Goal: Find specific page/section: Find specific page/section

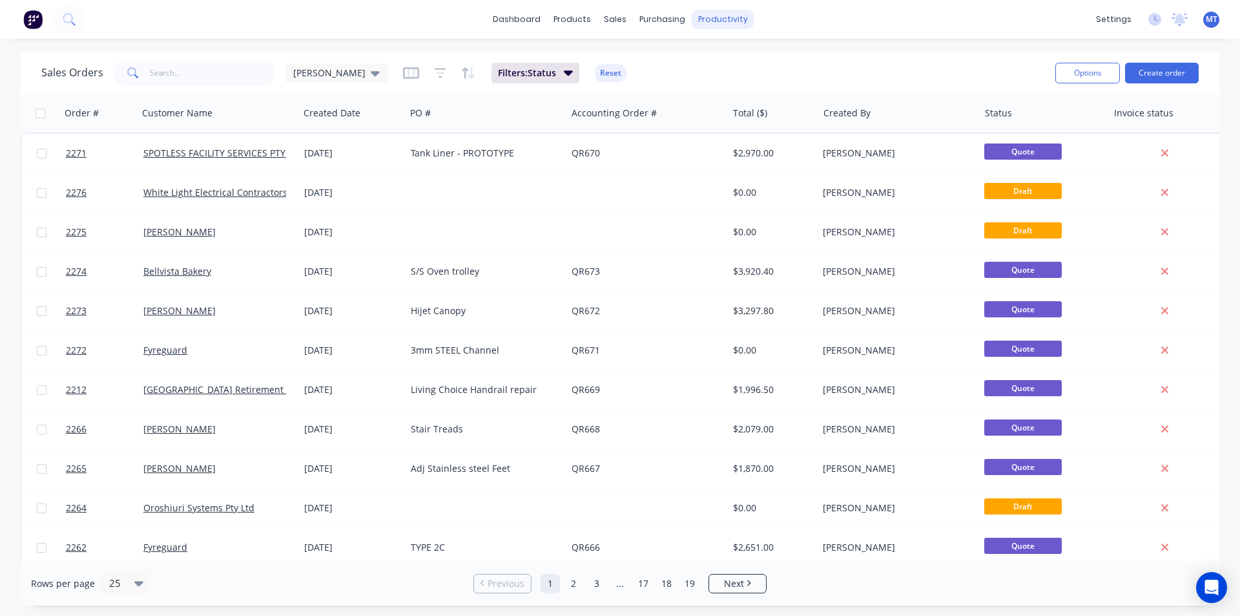
scroll to position [240, 0]
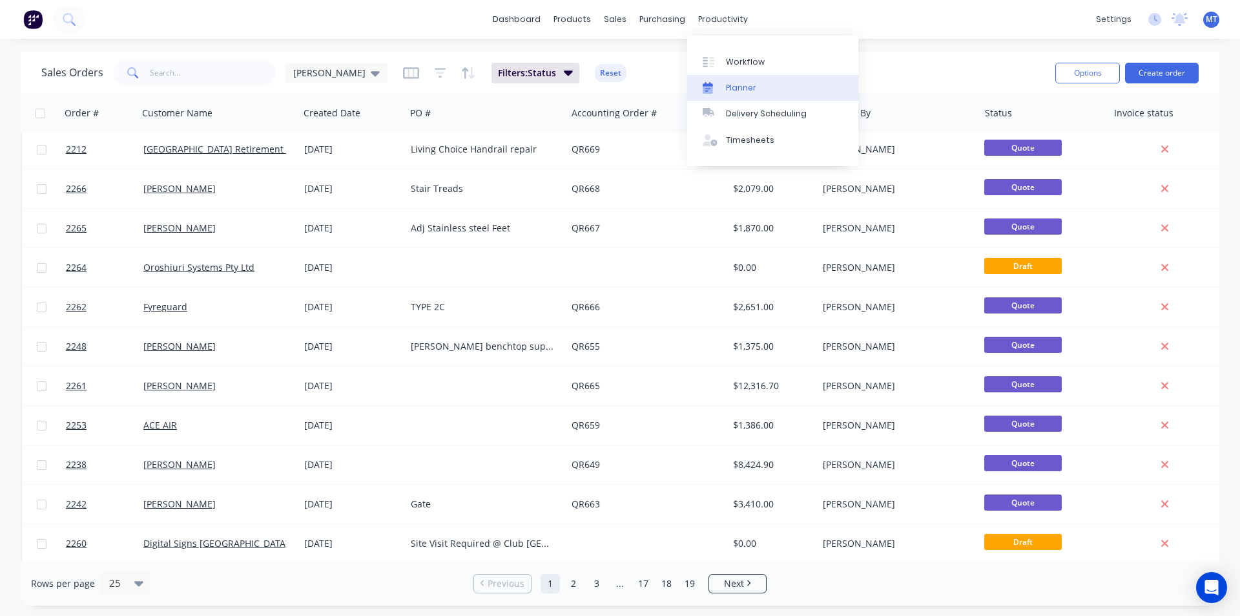
click at [745, 87] on div "Planner" at bounding box center [741, 88] width 30 height 12
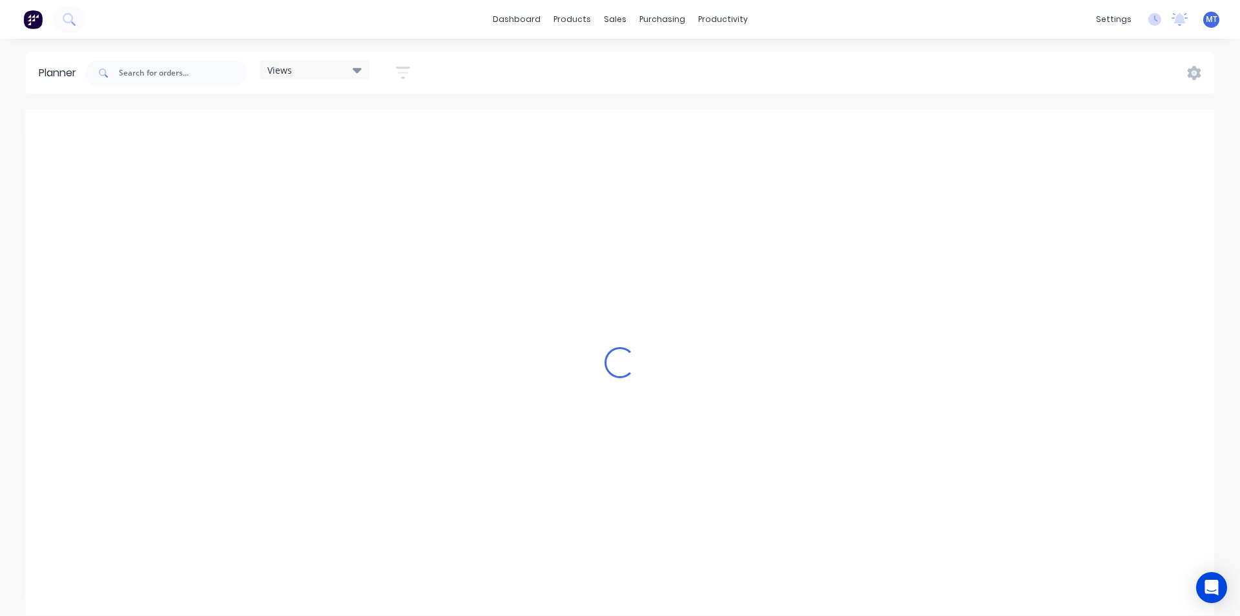
scroll to position [0, 1217]
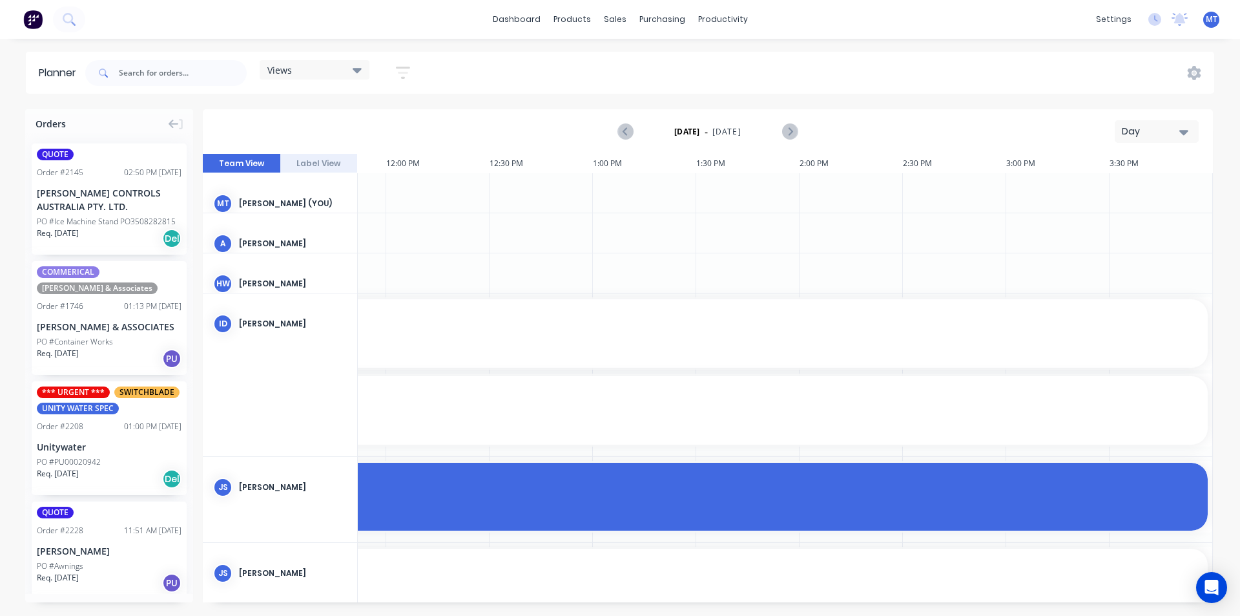
click at [1184, 132] on icon "button" at bounding box center [1183, 132] width 9 height 5
click at [1170, 191] on div "Week" at bounding box center [1134, 192] width 128 height 26
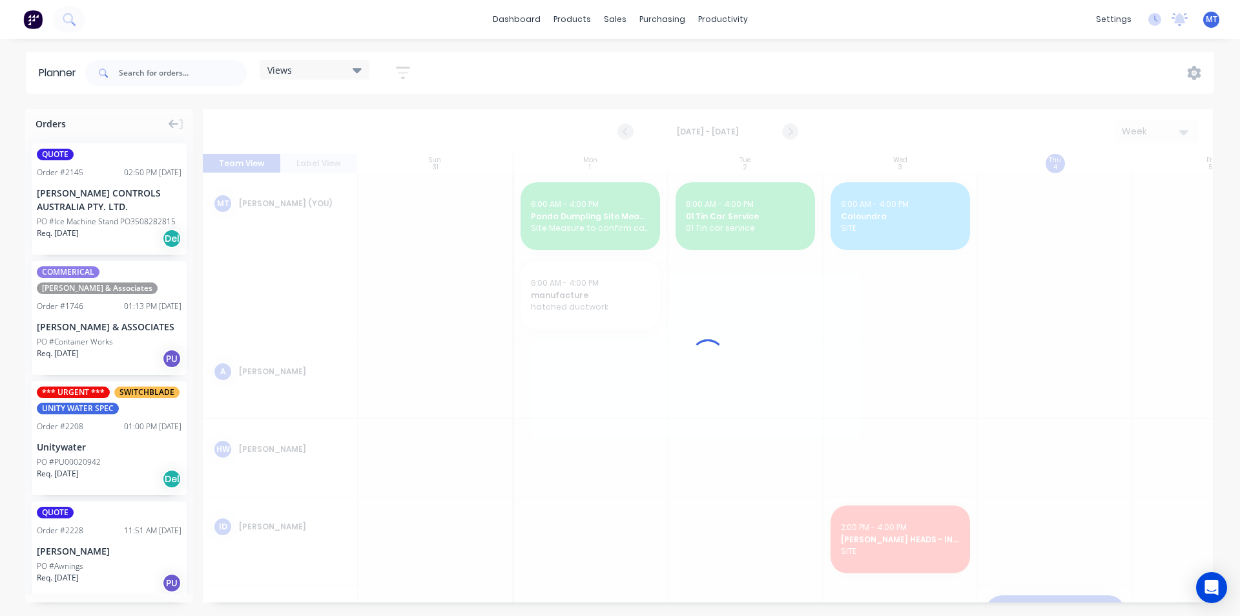
scroll to position [0, 1]
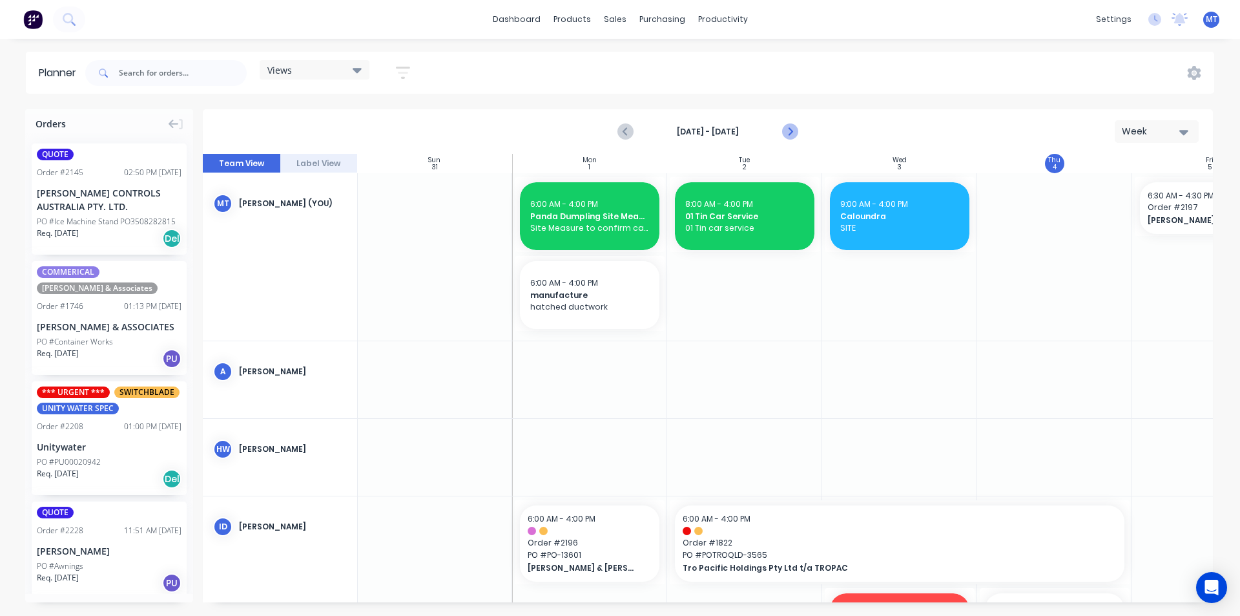
click at [791, 130] on icon "Next page" at bounding box center [790, 132] width 6 height 10
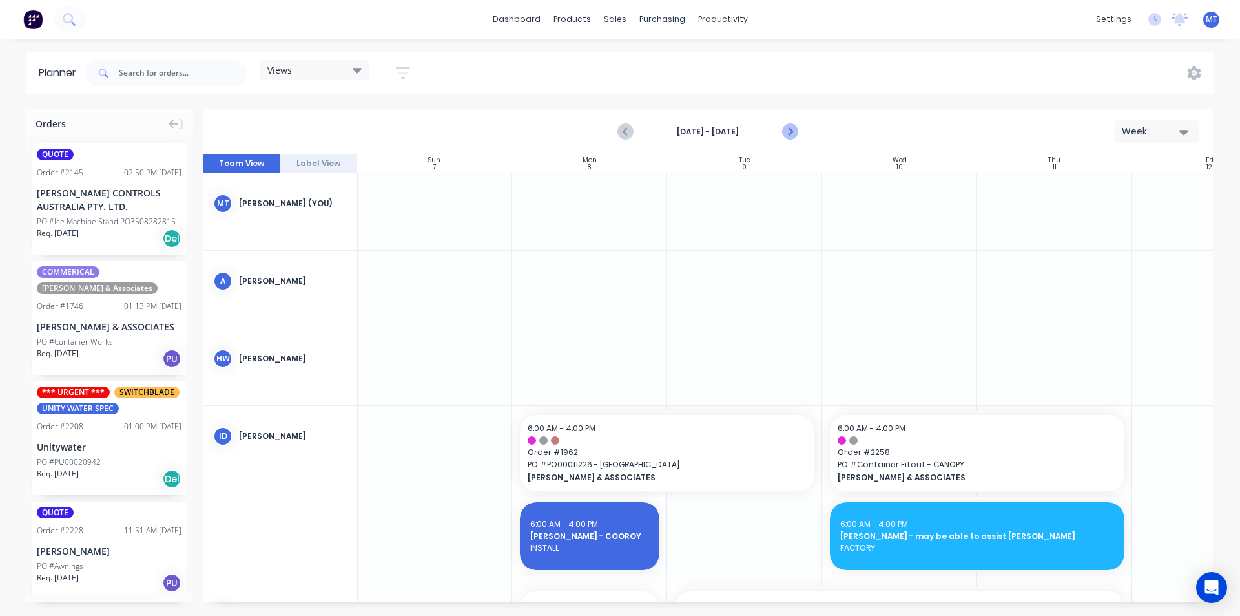
click at [792, 131] on icon "Next page" at bounding box center [789, 132] width 16 height 16
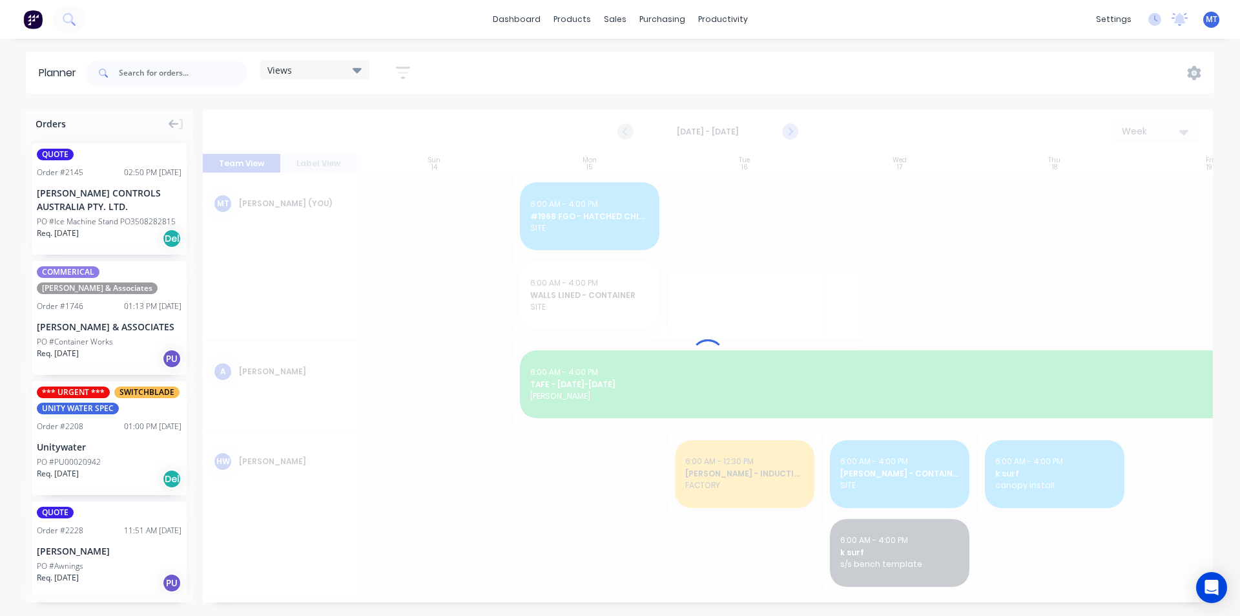
click at [792, 131] on icon "Next page" at bounding box center [789, 132] width 16 height 16
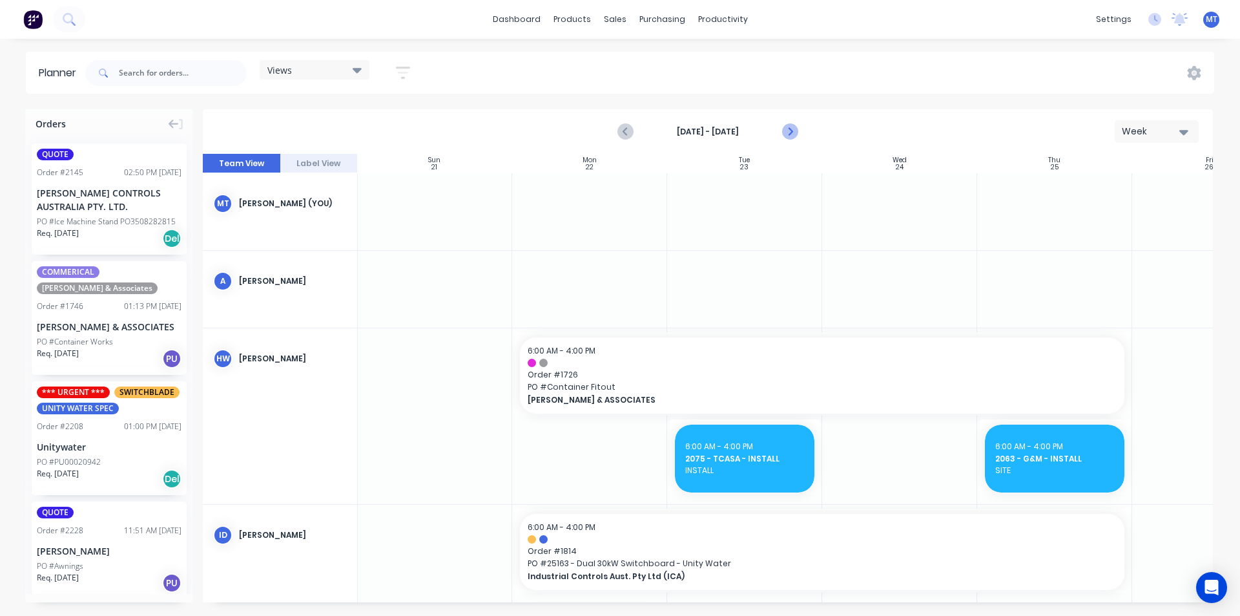
click at [792, 131] on icon "Next page" at bounding box center [789, 132] width 16 height 16
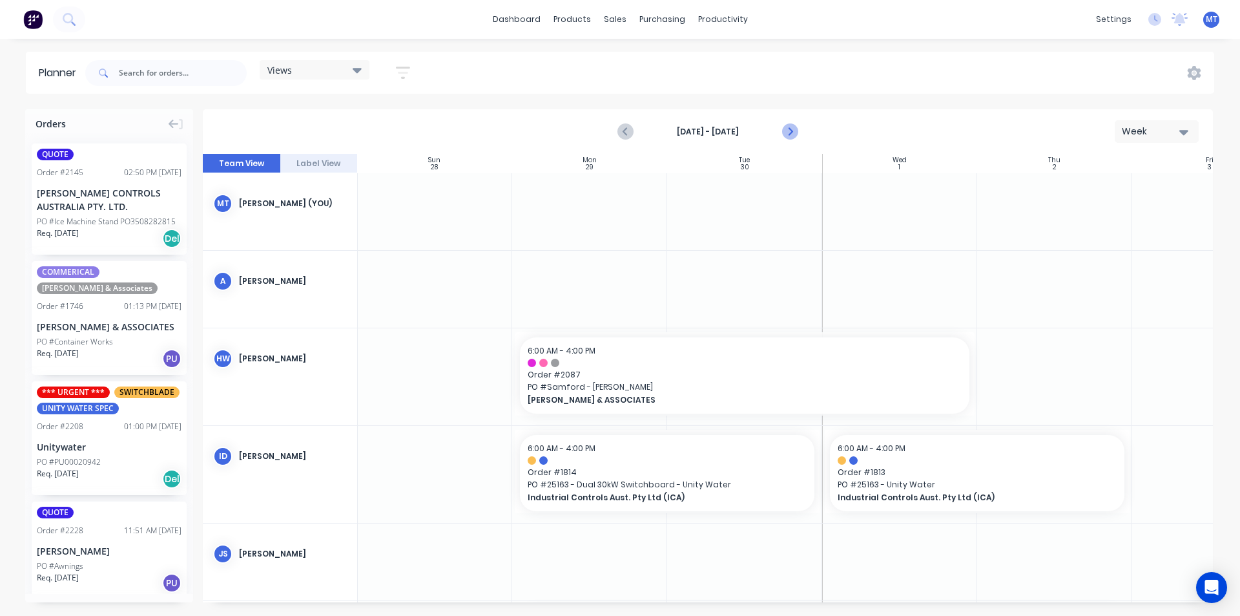
click at [792, 131] on icon "Next page" at bounding box center [789, 132] width 16 height 16
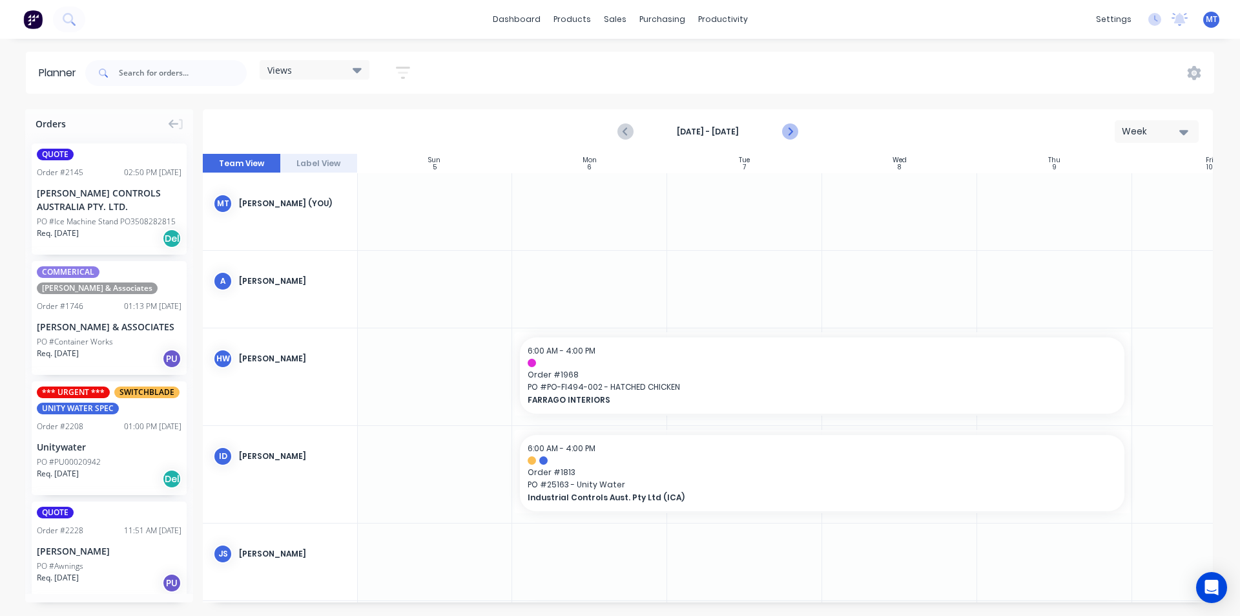
click at [792, 131] on icon "Next page" at bounding box center [789, 132] width 16 height 16
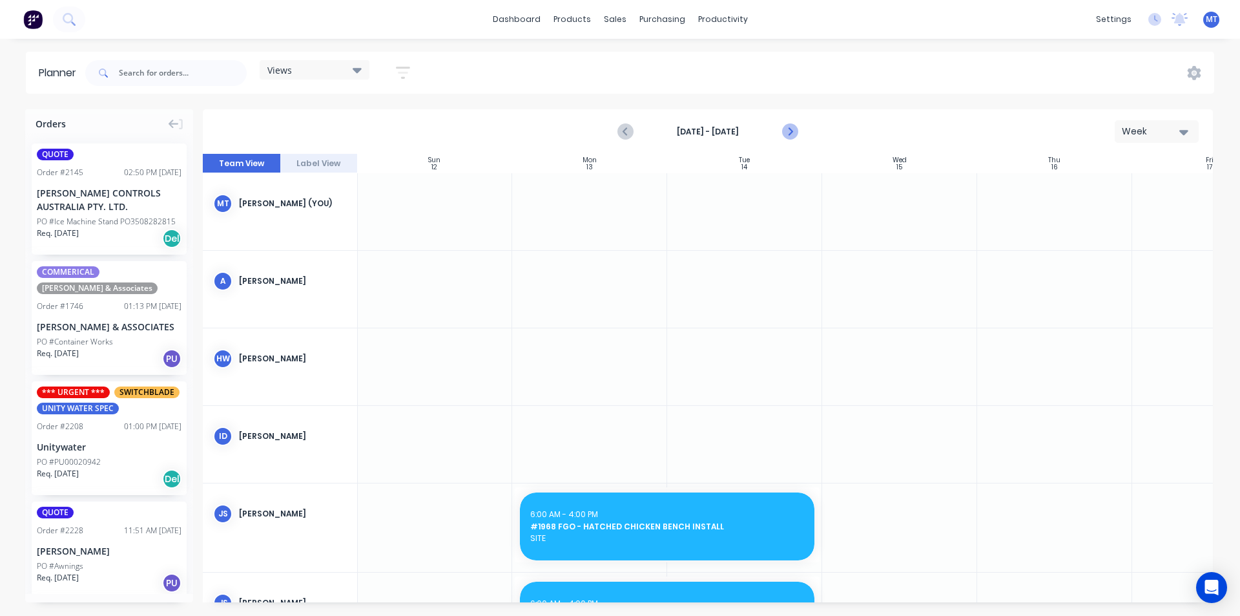
click at [789, 131] on icon "Next page" at bounding box center [789, 132] width 16 height 16
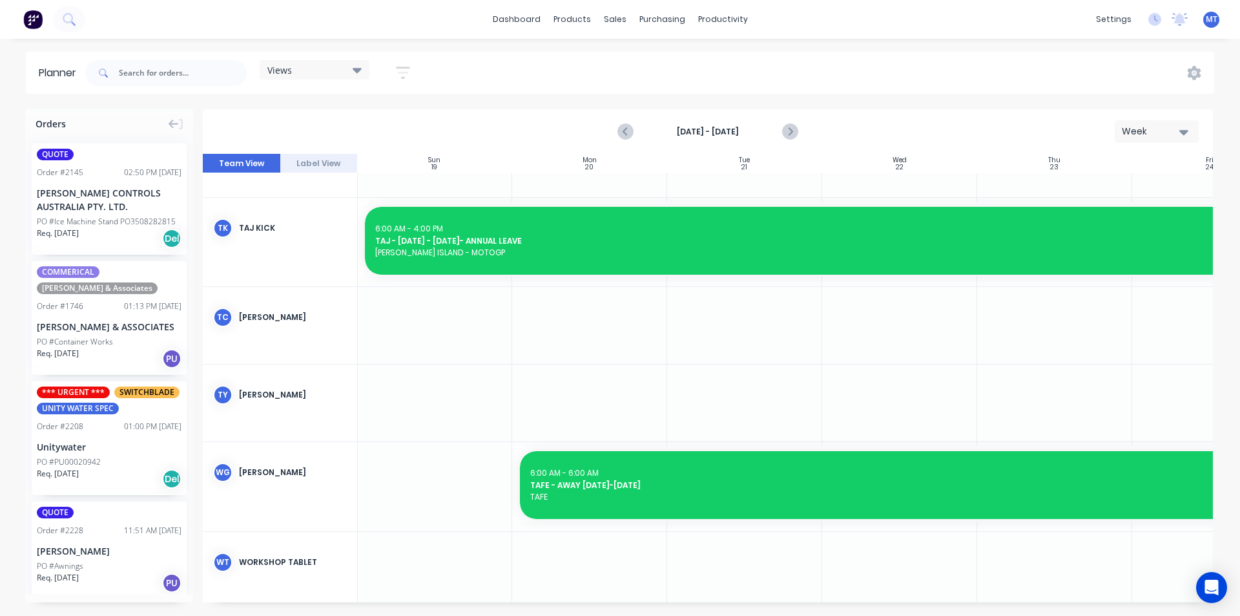
scroll to position [862, 1]
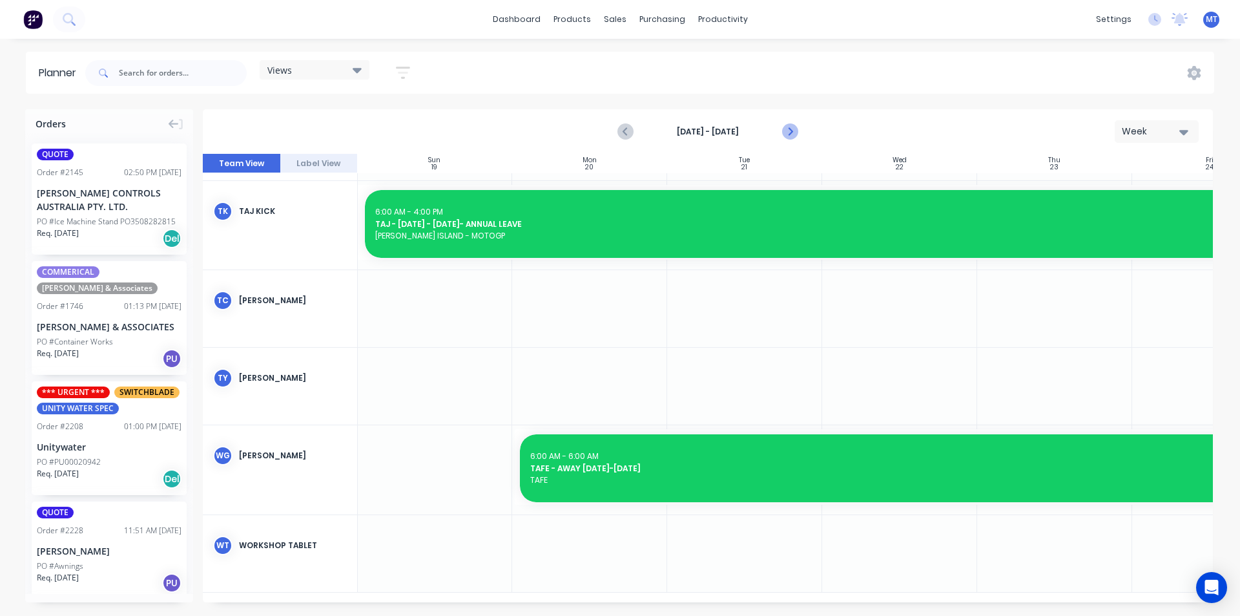
click at [789, 132] on icon "Next page" at bounding box center [789, 132] width 16 height 16
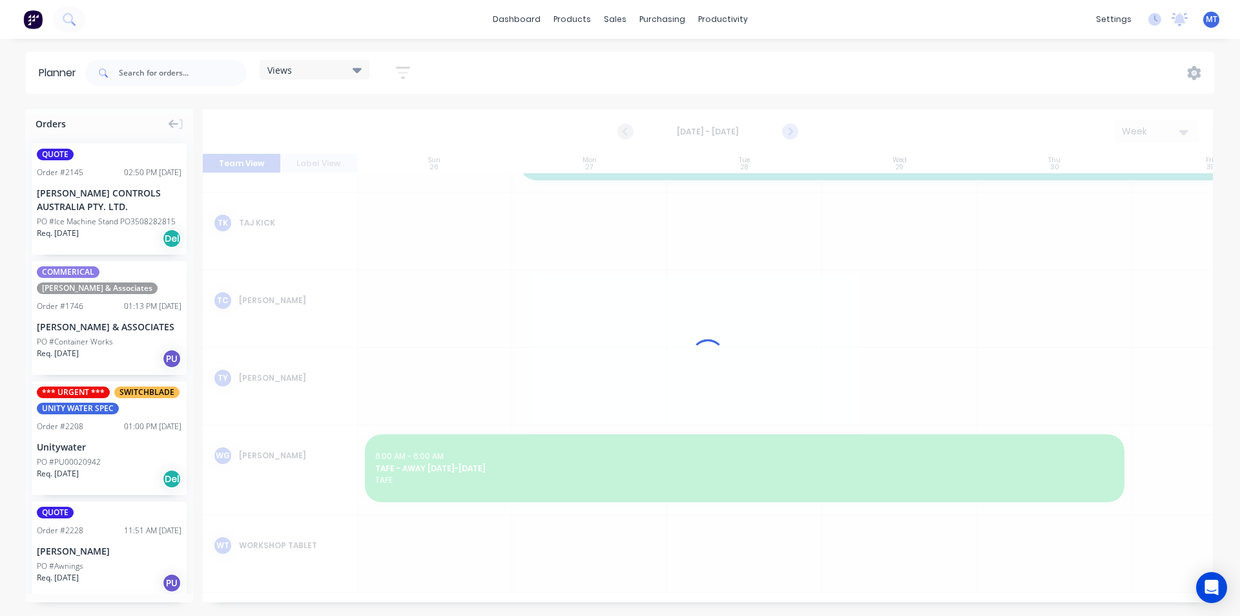
scroll to position [852, 1]
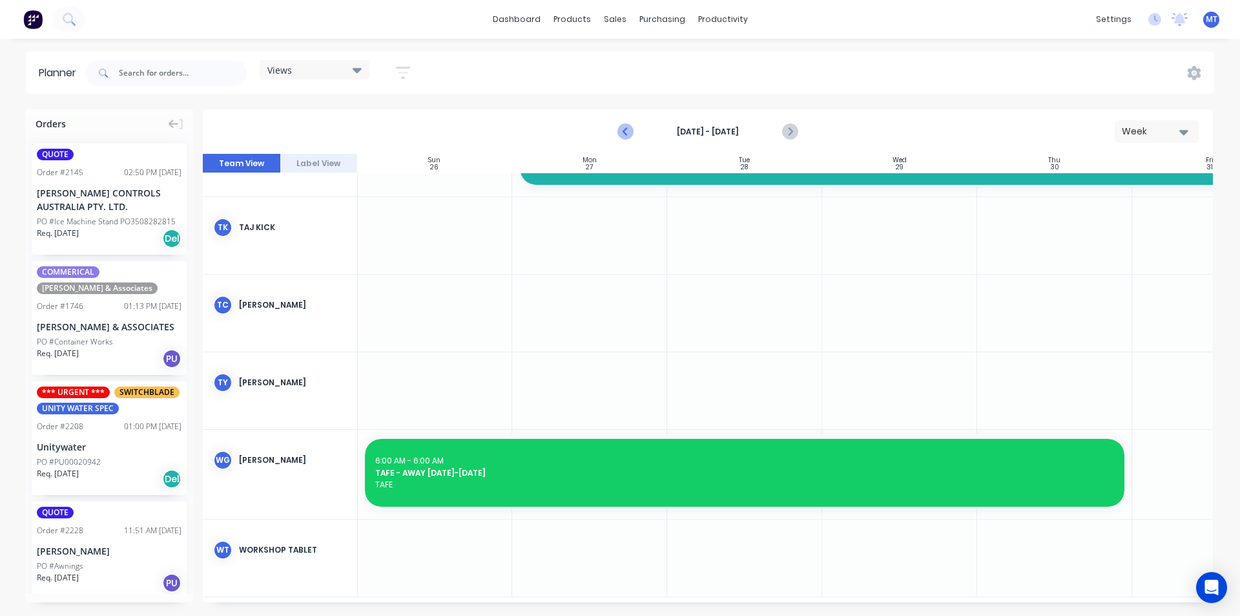
click at [624, 130] on icon "Previous page" at bounding box center [626, 132] width 16 height 16
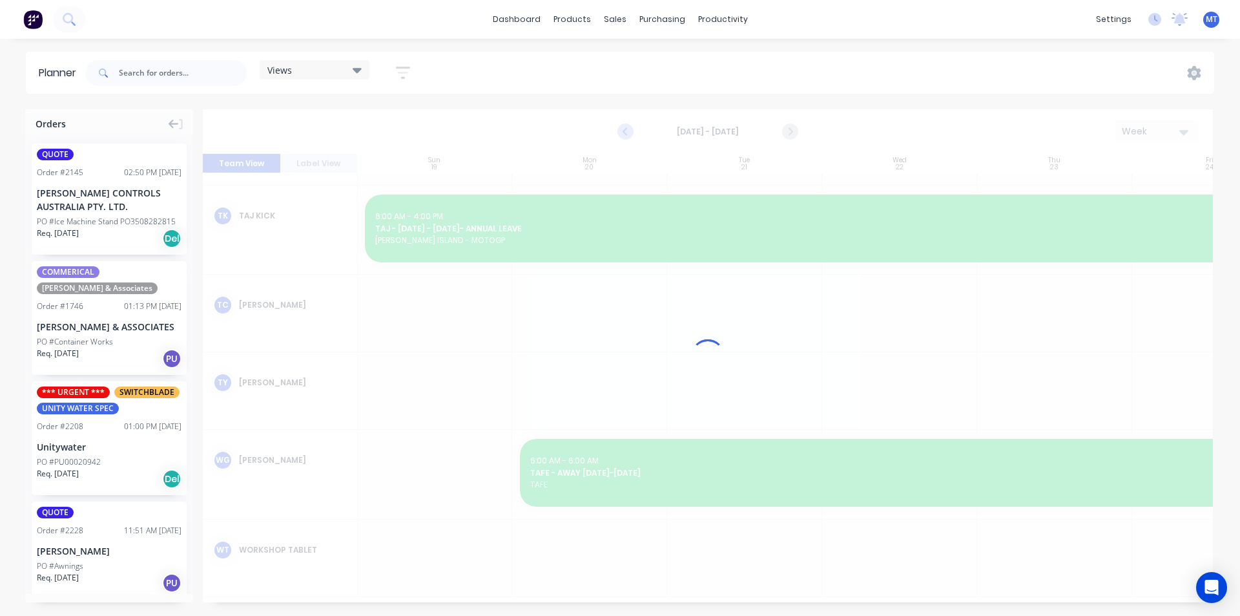
scroll to position [840, 1]
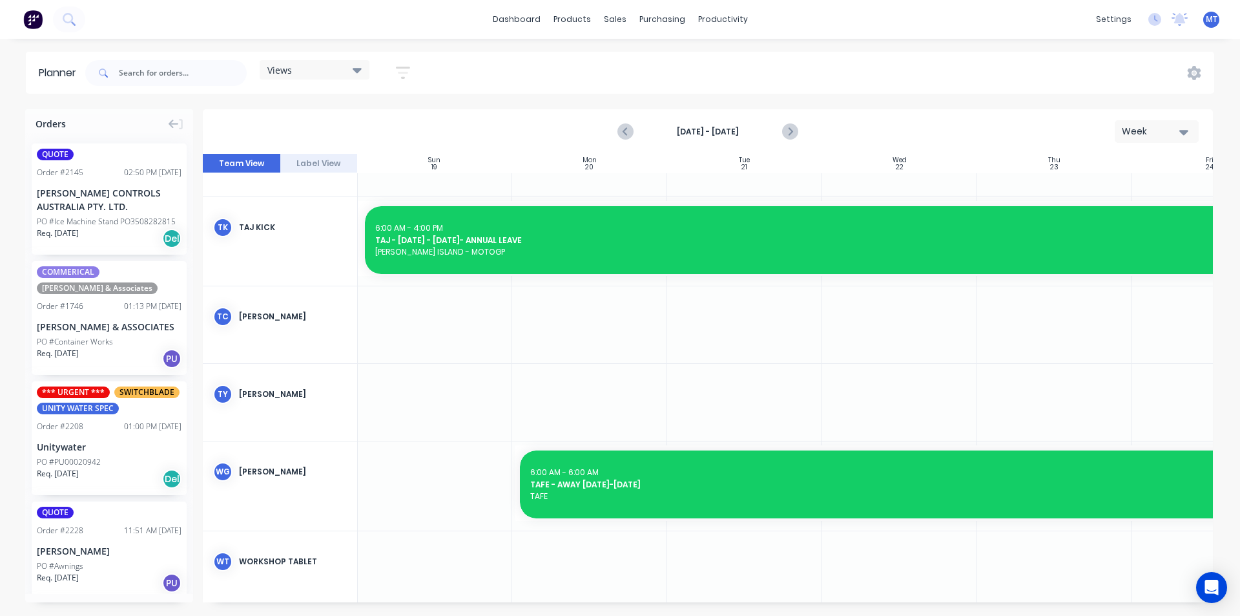
drag, startPoint x: 545, startPoint y: 603, endPoint x: 1051, endPoint y: 611, distance: 505.8
click at [1051, 611] on div "Orders QUOTE Order # 2145 02:50 PM [DATE] [PERSON_NAME] CONTROLS AUSTRALIA PTY.…" at bounding box center [620, 362] width 1240 height 506
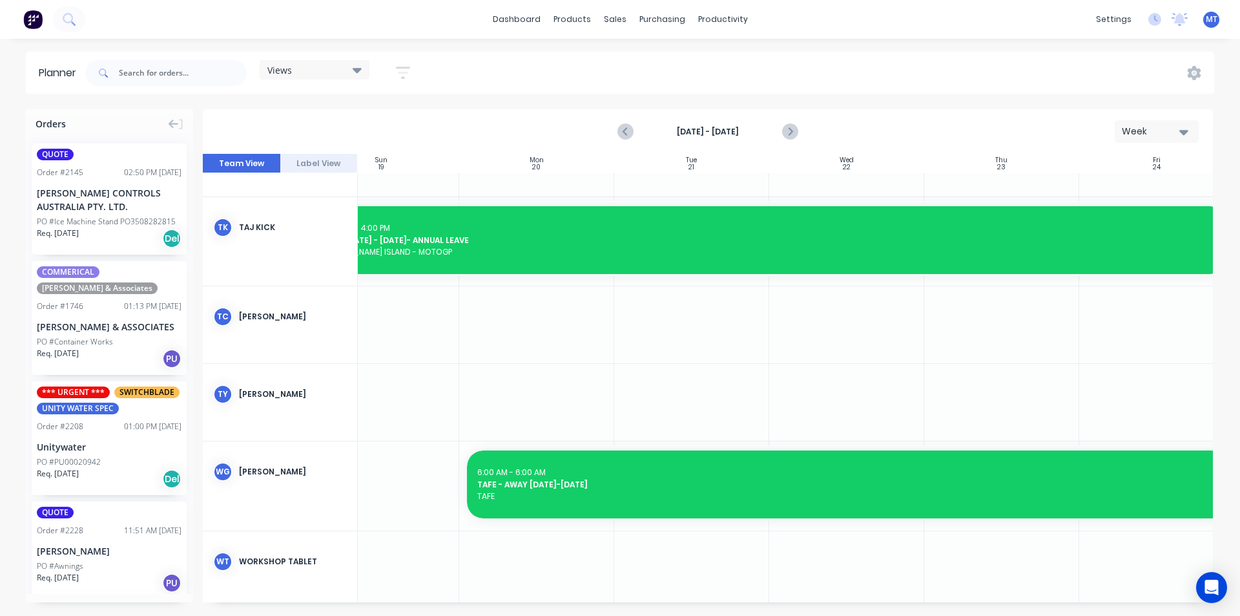
scroll to position [840, 0]
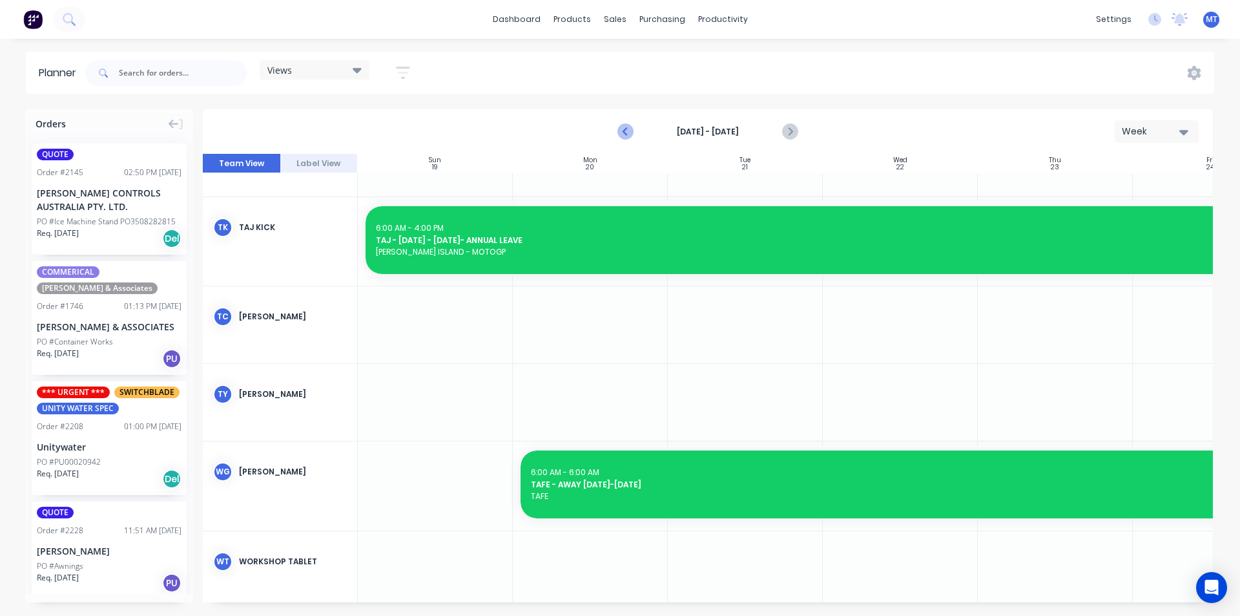
click at [625, 134] on icon "Previous page" at bounding box center [626, 132] width 16 height 16
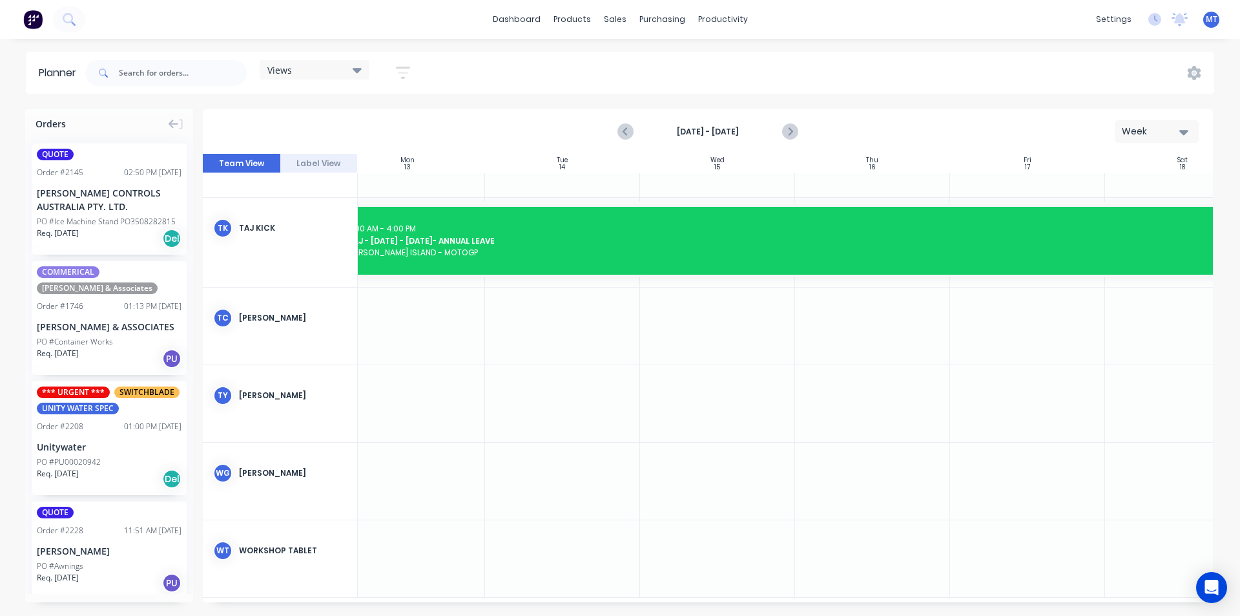
scroll to position [847, 235]
drag, startPoint x: 885, startPoint y: 602, endPoint x: 746, endPoint y: 599, distance: 138.9
click at [746, 599] on div "Orders QUOTE Order # 2145 02:50 PM [DATE] [PERSON_NAME] CONTROLS AUSTRALIA PTY.…" at bounding box center [620, 362] width 1240 height 506
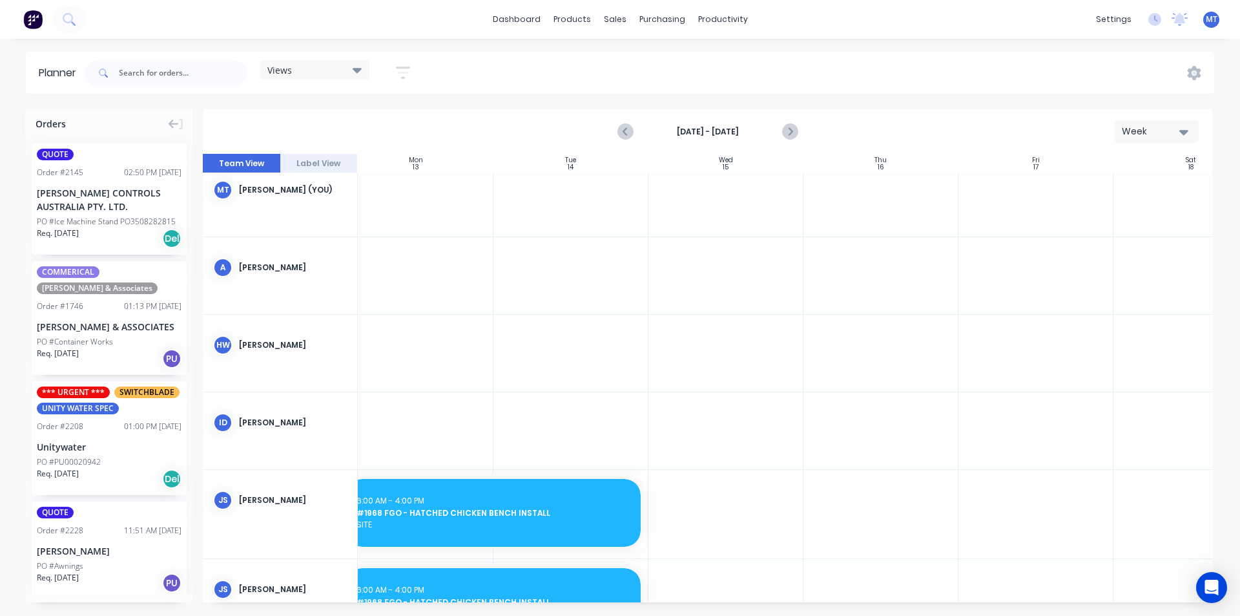
scroll to position [4, 174]
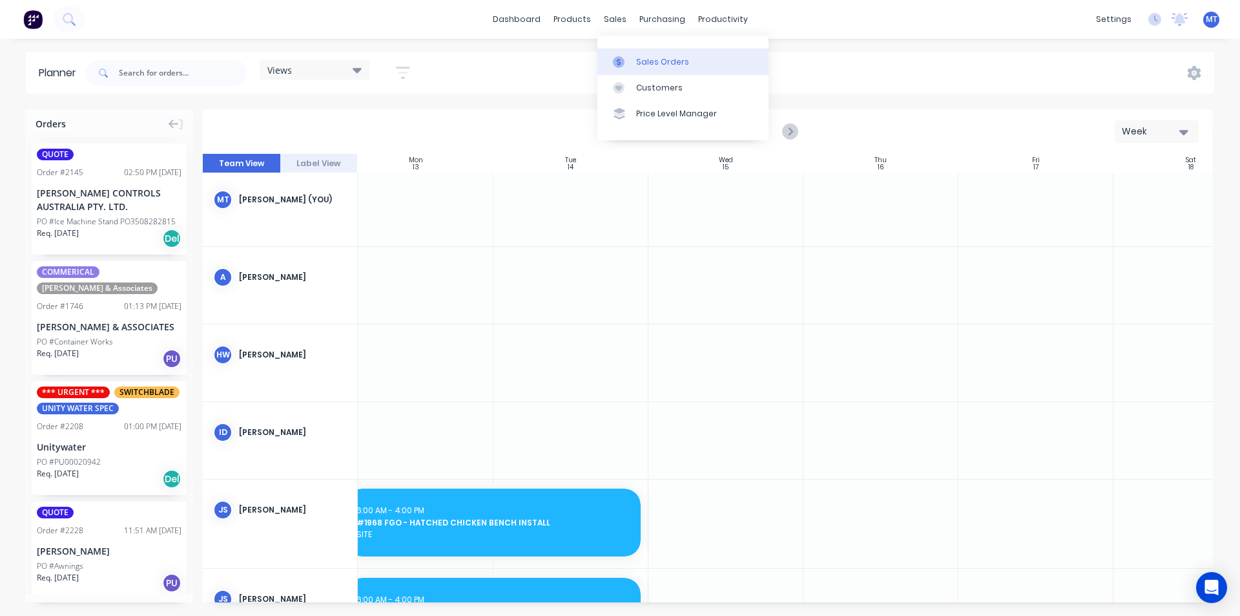
click at [663, 66] on div "Sales Orders" at bounding box center [662, 62] width 53 height 12
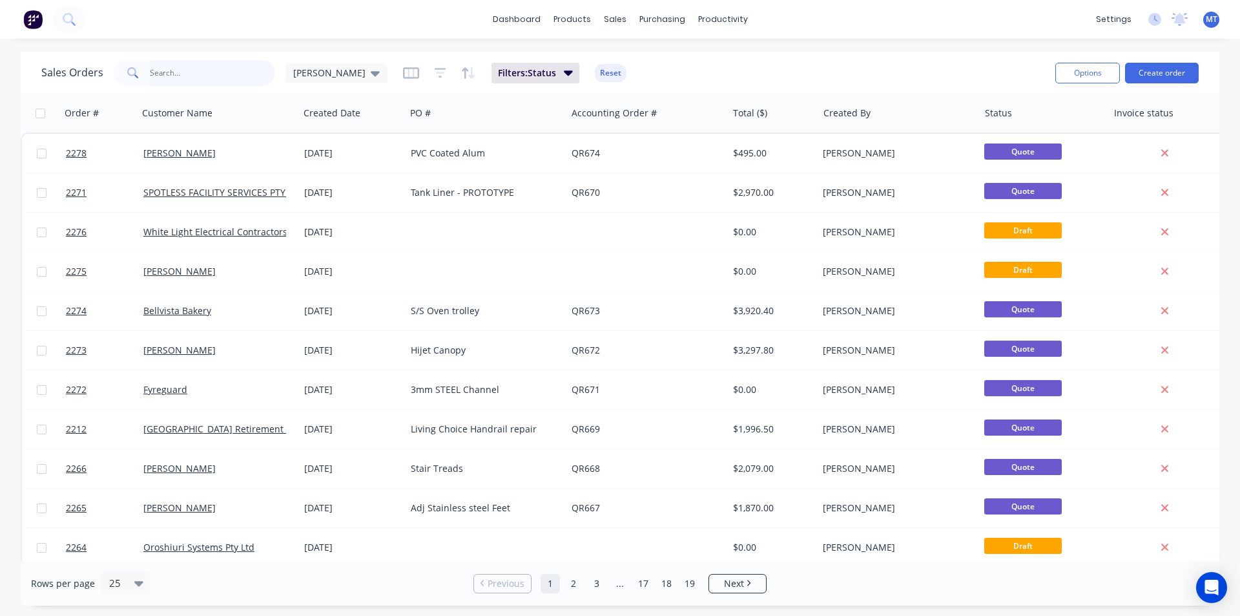
click at [190, 65] on input "text" at bounding box center [213, 73] width 126 height 26
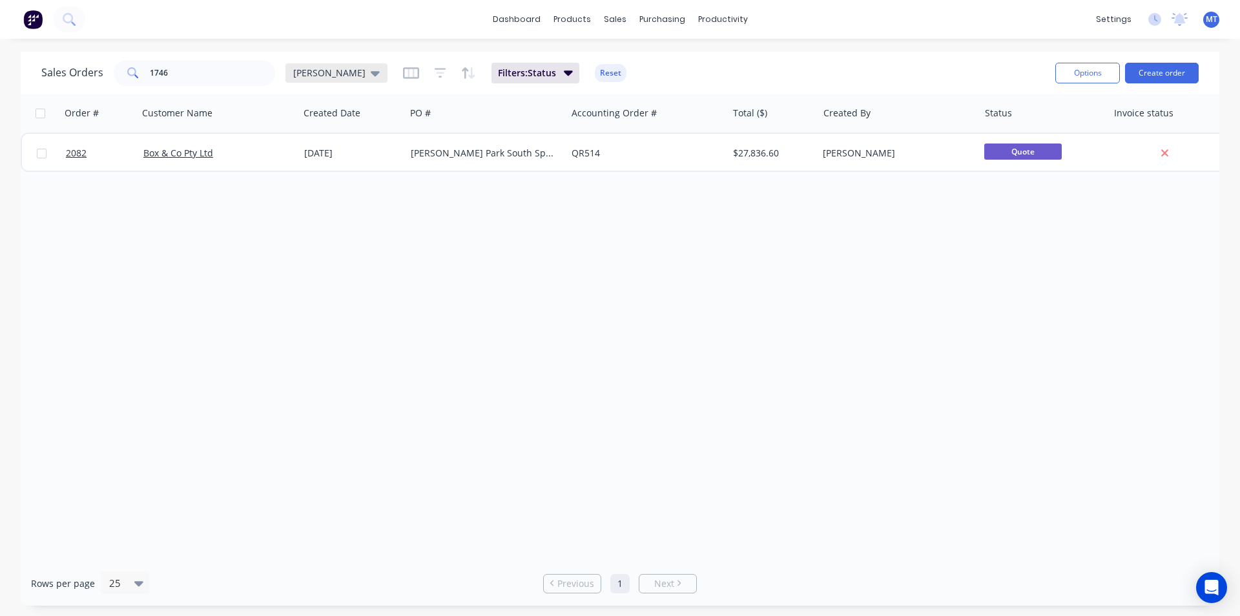
click at [327, 75] on div "[PERSON_NAME]" at bounding box center [336, 73] width 87 height 12
click at [304, 186] on button "None" at bounding box center [362, 183] width 147 height 15
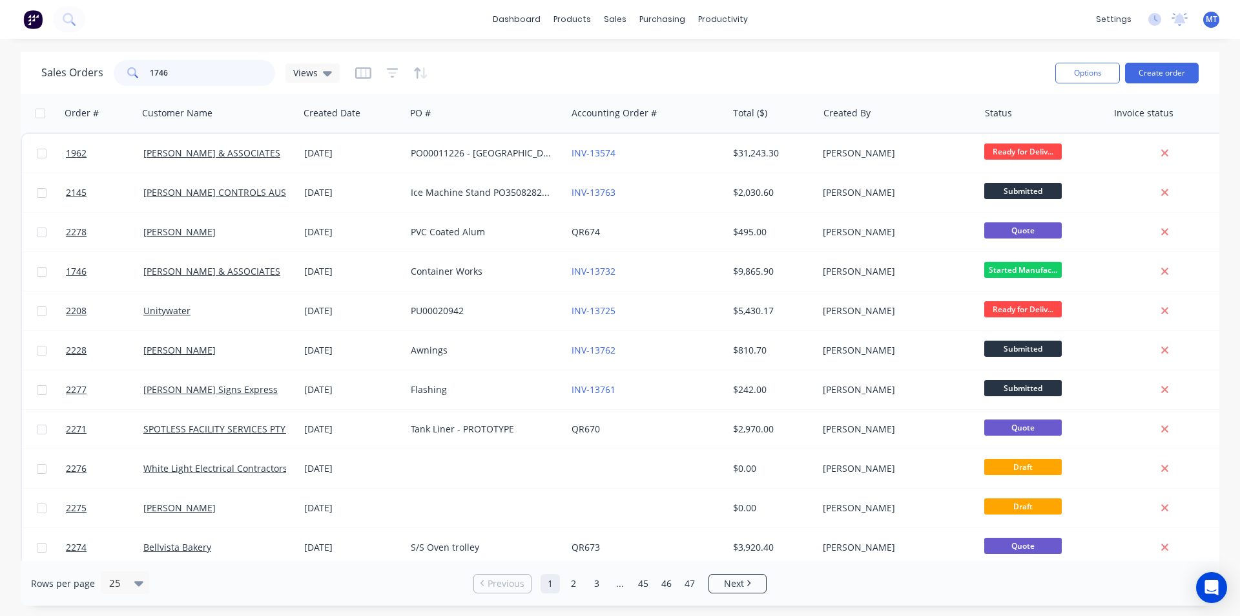
click at [197, 74] on input "1746" at bounding box center [213, 73] width 126 height 26
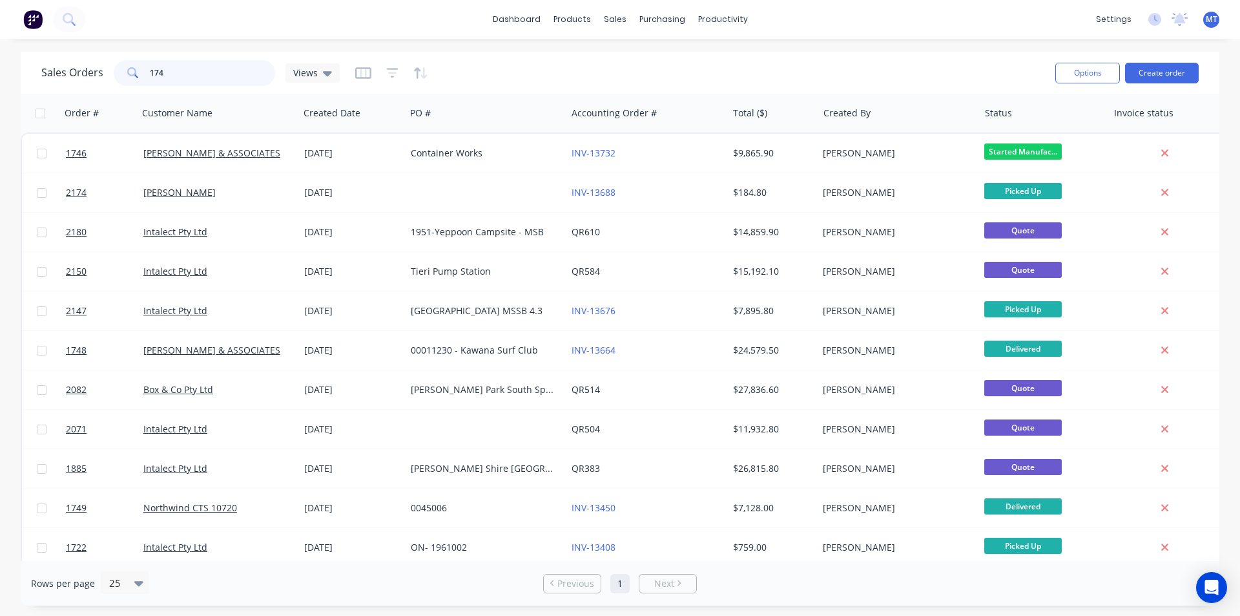
type input "1746"
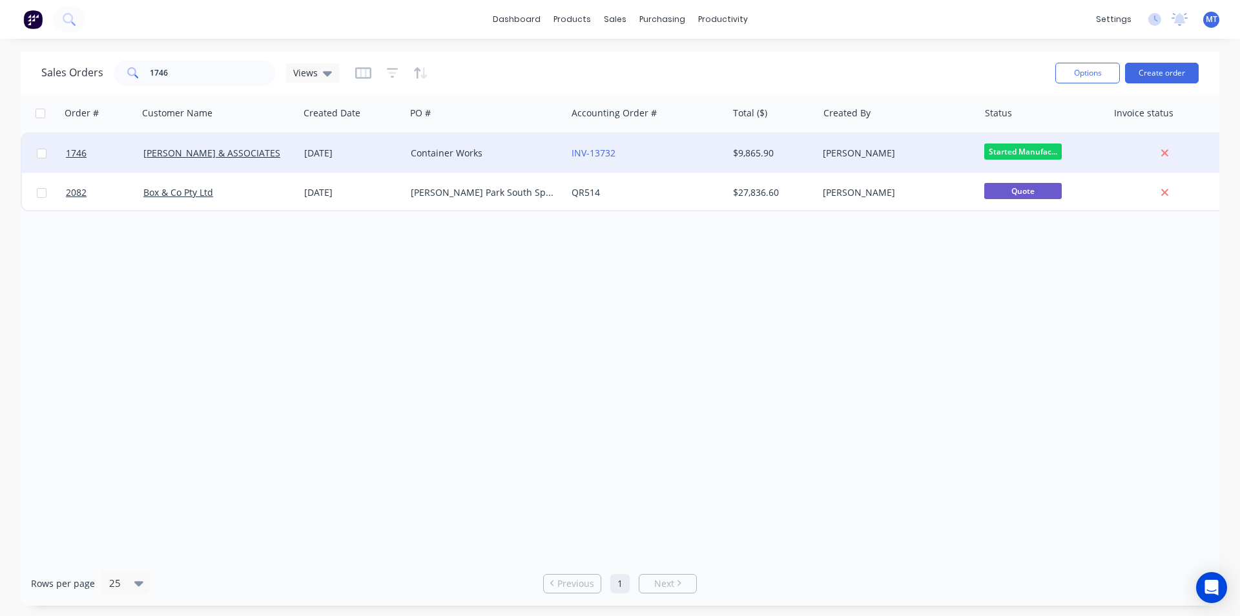
click at [440, 149] on div "Container Works" at bounding box center [482, 153] width 143 height 13
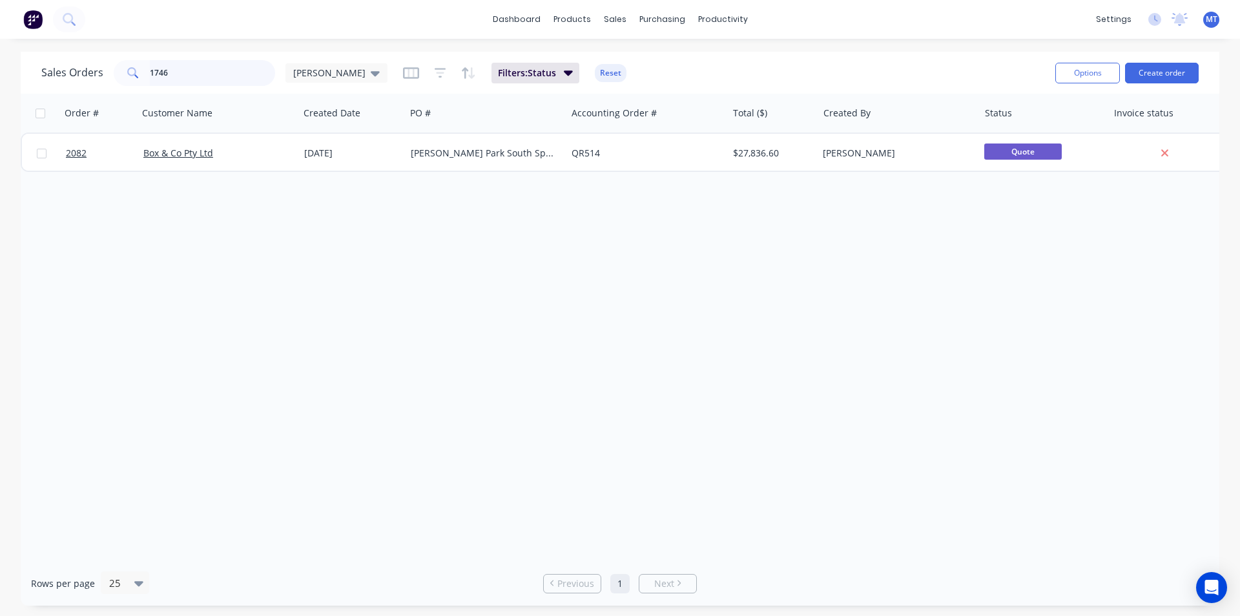
click at [231, 76] on input "1746" at bounding box center [213, 73] width 126 height 26
type input "1"
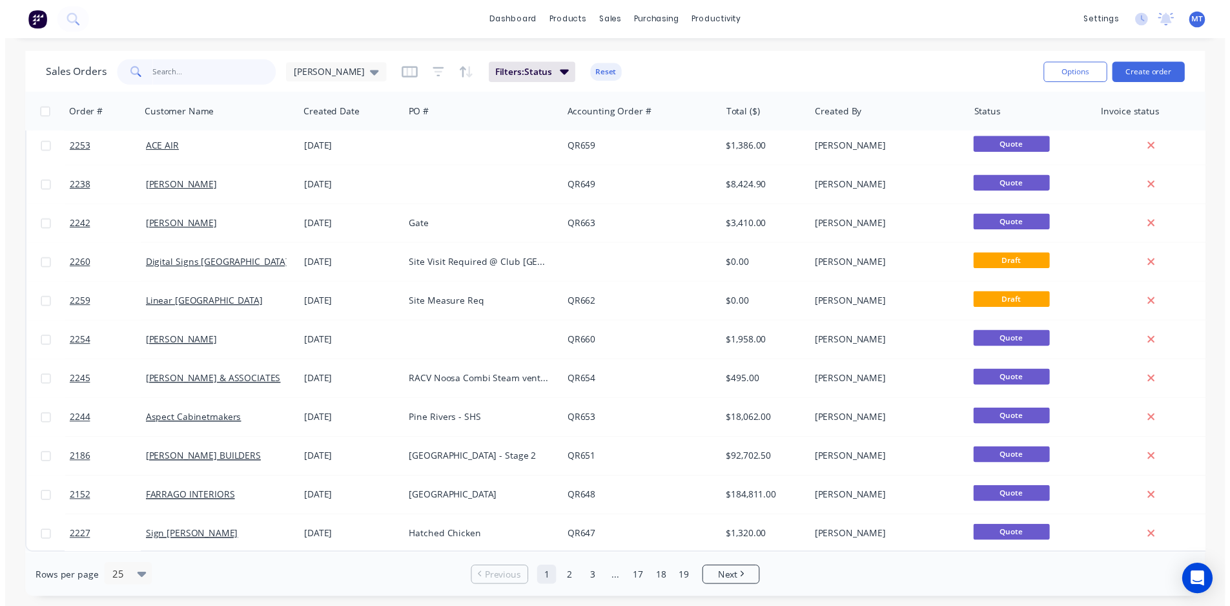
scroll to position [563, 0]
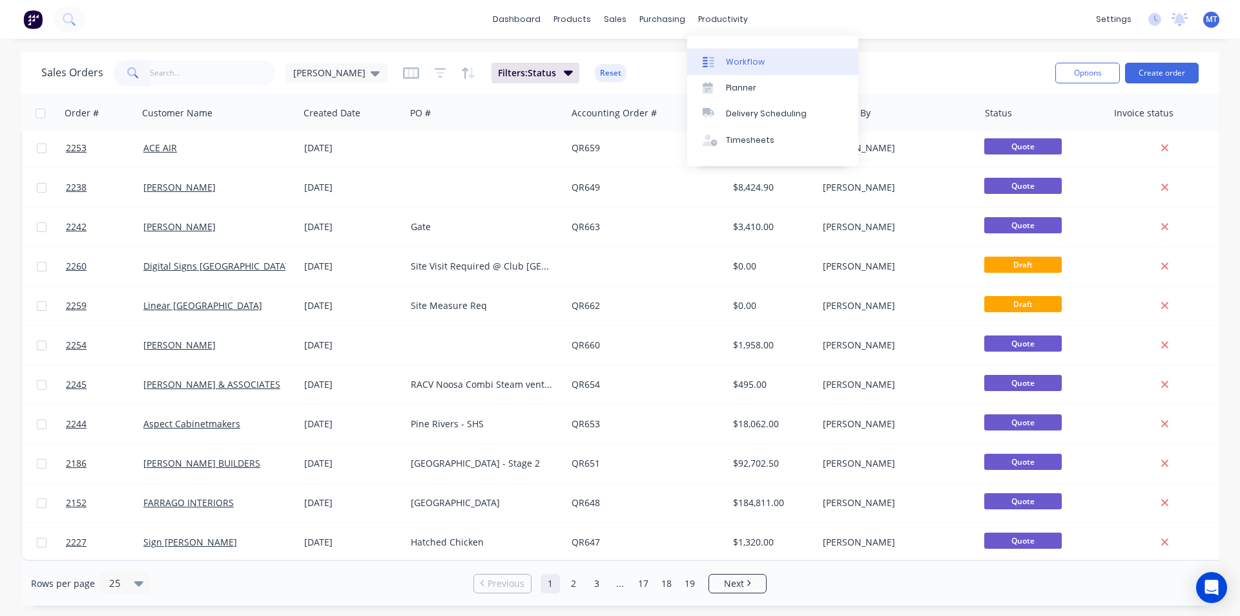
click at [744, 65] on div "Workflow" at bounding box center [745, 62] width 39 height 12
